Goal: Task Accomplishment & Management: Use online tool/utility

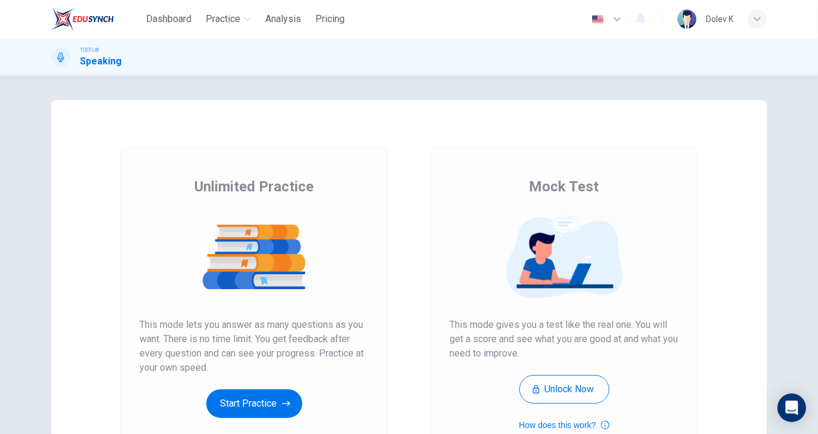
scroll to position [60, 0]
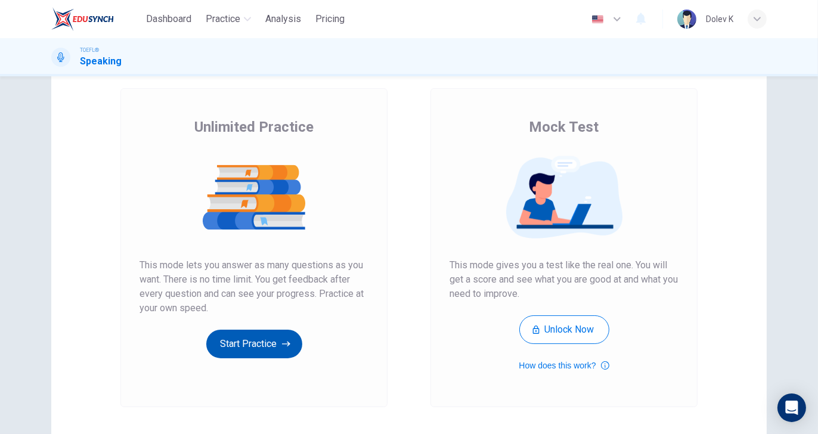
click at [270, 343] on button "Start Practice" at bounding box center [254, 344] width 96 height 29
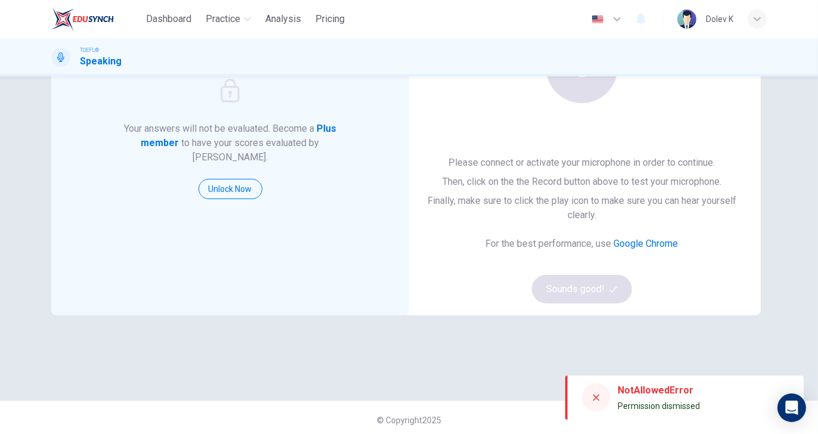
scroll to position [142, 0]
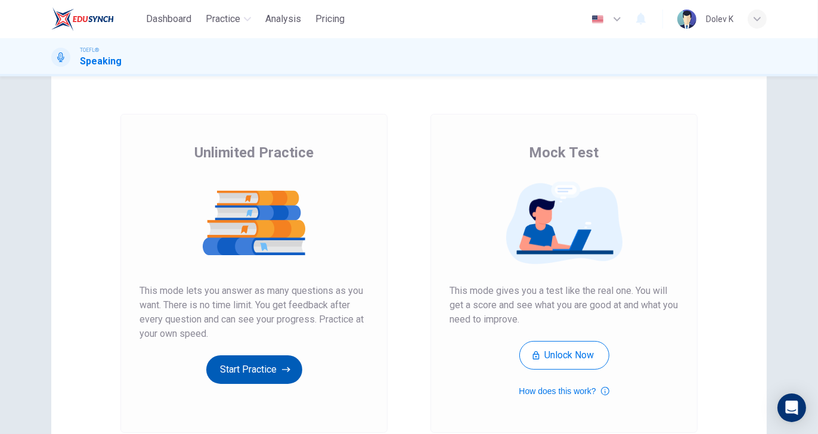
scroll to position [60, 0]
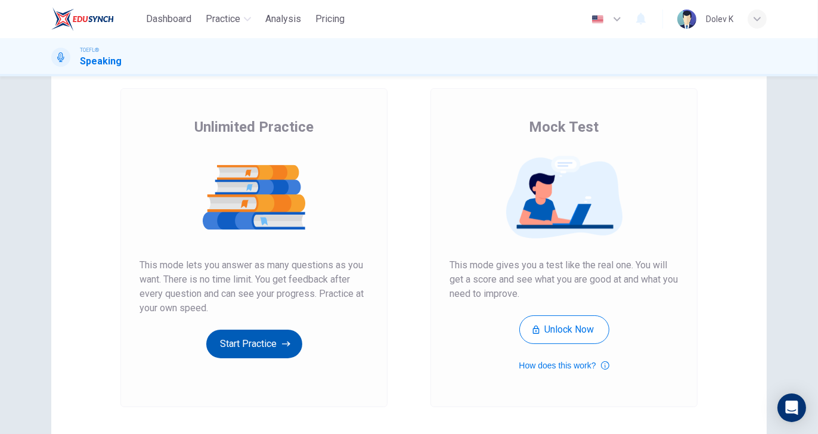
click at [265, 339] on button "Start Practice" at bounding box center [254, 344] width 96 height 29
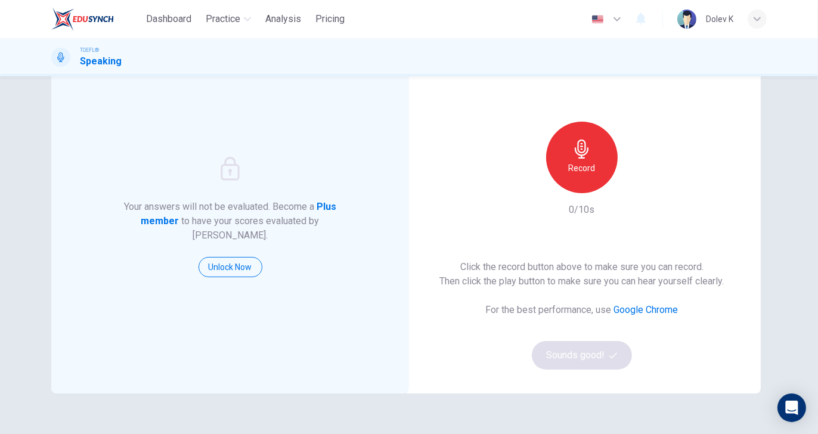
click at [569, 169] on h6 "Record" at bounding box center [582, 168] width 27 height 14
click at [573, 170] on h6 "Stop" at bounding box center [582, 168] width 18 height 14
click at [584, 355] on button "Sounds good!" at bounding box center [582, 355] width 100 height 29
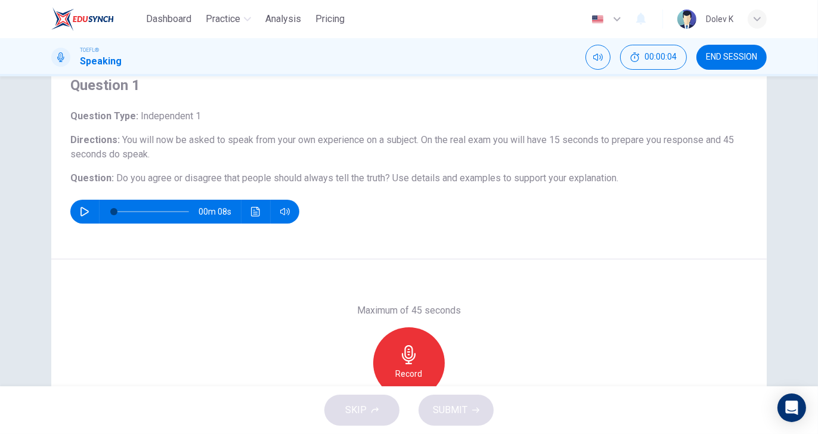
scroll to position [32, 0]
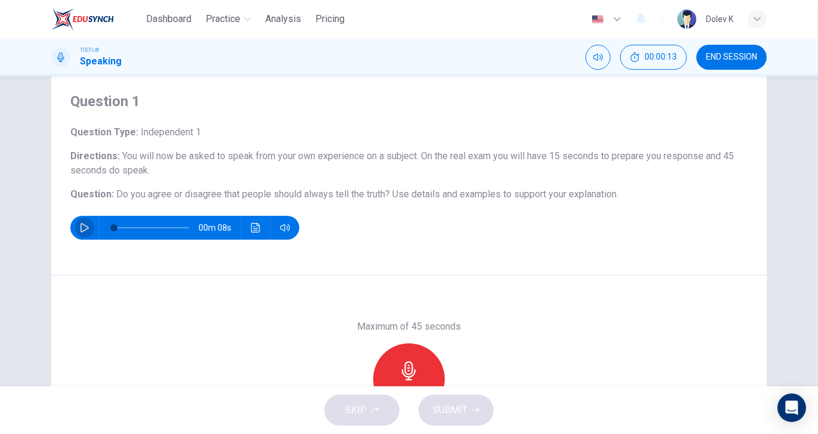
click at [83, 229] on icon "button" at bounding box center [85, 228] width 10 height 10
type input "11"
type input "0"
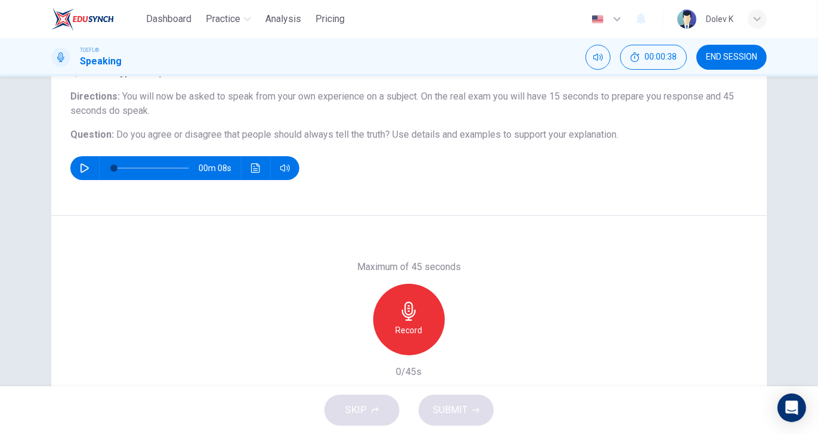
click at [423, 305] on div "Record" at bounding box center [409, 320] width 72 height 72
click at [463, 402] on span "SUBMIT" at bounding box center [450, 410] width 35 height 17
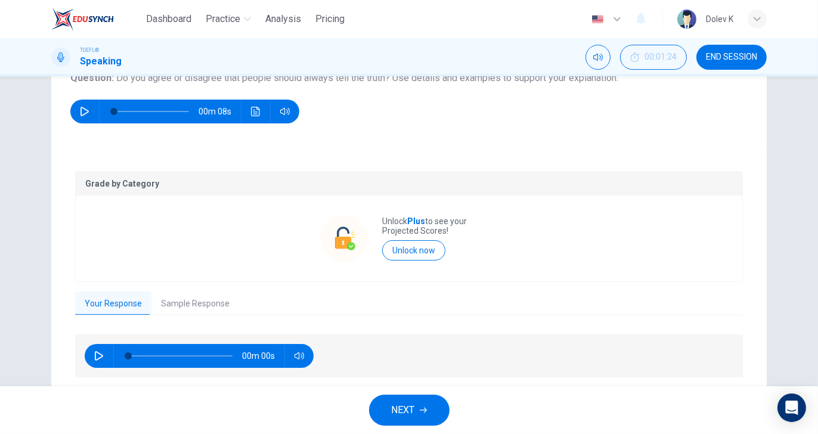
scroll to position [188, 0]
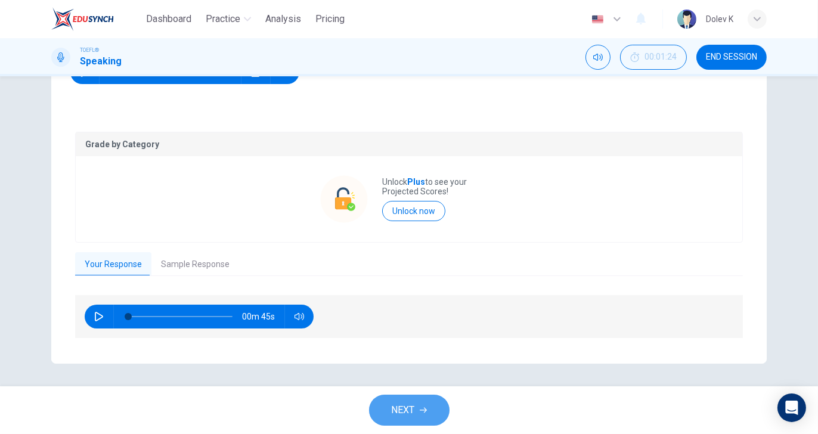
click at [399, 409] on span "NEXT" at bounding box center [403, 410] width 23 height 17
